Goal: Task Accomplishment & Management: Manage account settings

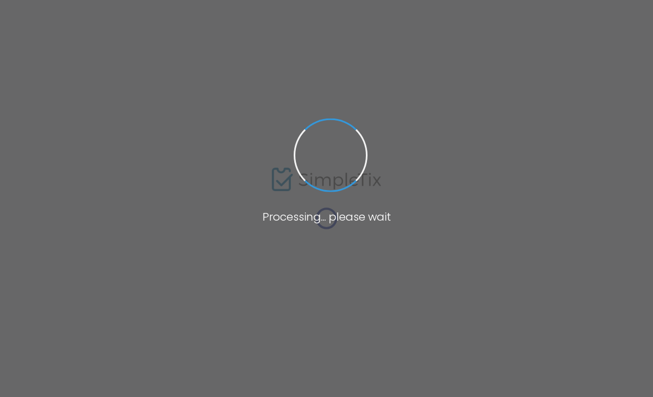
type input "[URL][DOMAIN_NAME]"
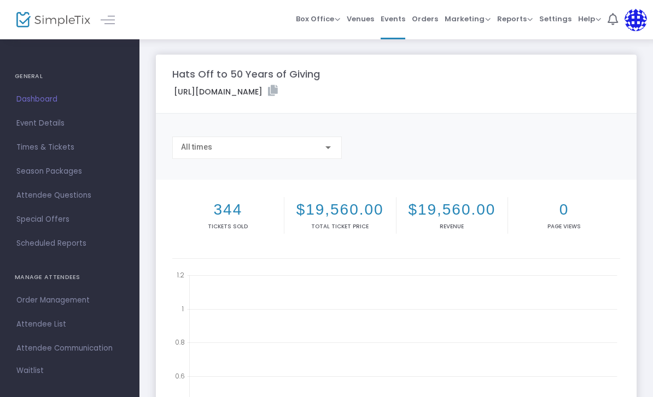
scroll to position [58, 0]
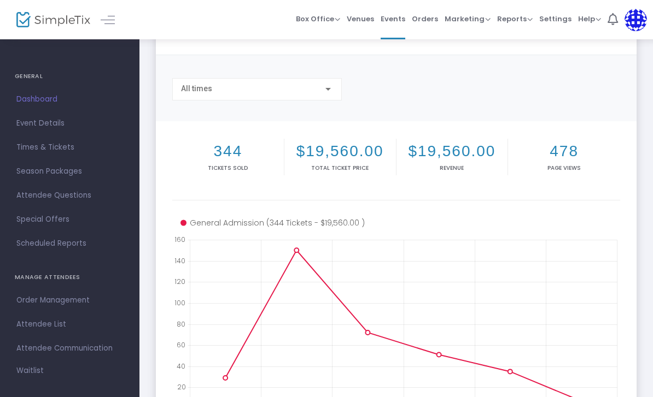
click at [21, 115] on link "Event Details" at bounding box center [69, 124] width 139 height 24
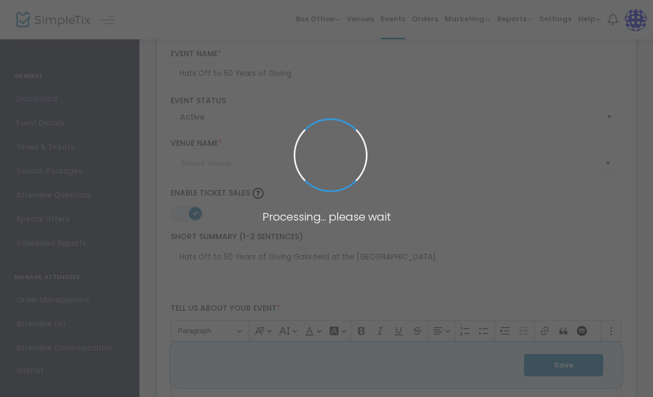
type input "Bolingbrook Golf Club"
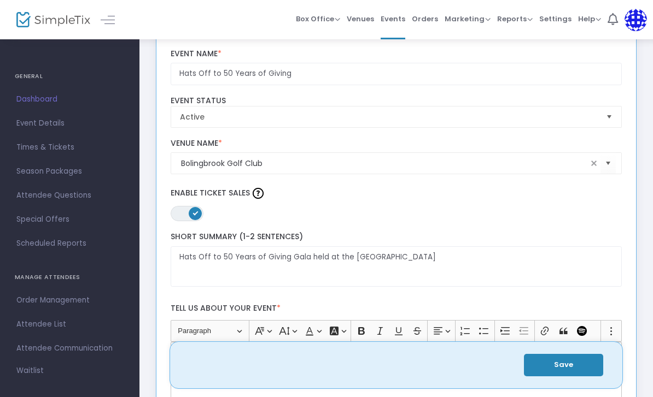
click at [30, 109] on link "Dashboard" at bounding box center [69, 99] width 139 height 24
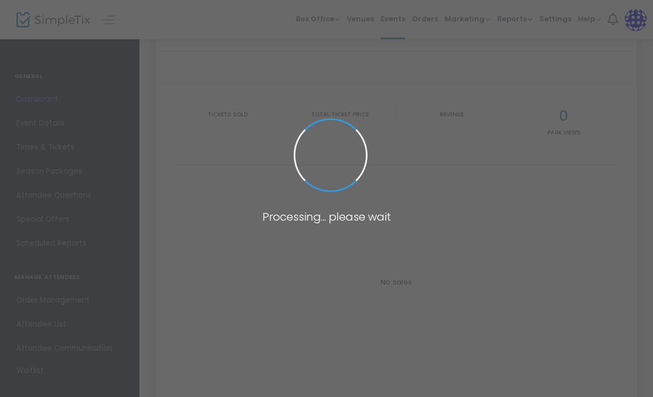
type input "[URL][DOMAIN_NAME]"
